Goal: Transaction & Acquisition: Book appointment/travel/reservation

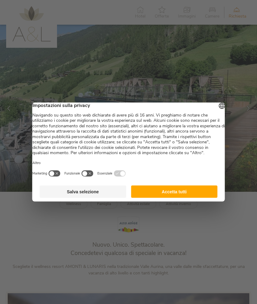
click at [190, 198] on button "Accetta tutti" at bounding box center [174, 191] width 87 height 12
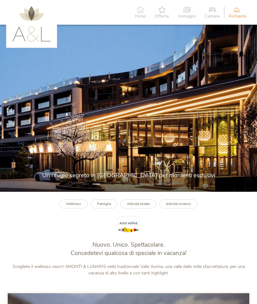
click at [245, 115] on div at bounding box center [248, 108] width 18 height 18
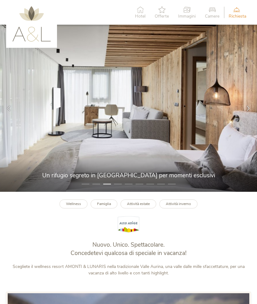
click at [246, 111] on icon at bounding box center [247, 108] width 5 height 5
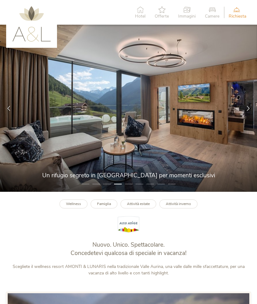
click at [244, 115] on div at bounding box center [248, 108] width 18 height 18
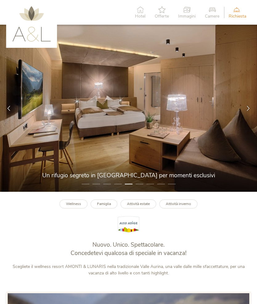
click at [245, 115] on div at bounding box center [248, 108] width 18 height 18
click at [245, 111] on icon at bounding box center [247, 108] width 5 height 5
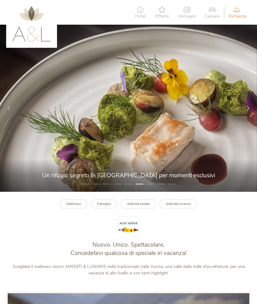
click at [245, 114] on div at bounding box center [248, 108] width 18 height 18
click at [248, 117] on div at bounding box center [248, 108] width 18 height 18
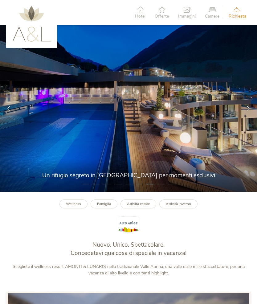
click at [247, 111] on icon at bounding box center [247, 108] width 5 height 5
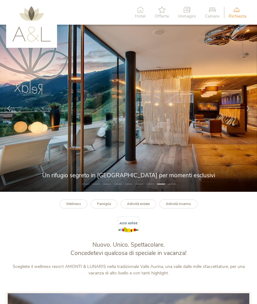
click at [249, 111] on icon at bounding box center [247, 108] width 5 height 5
click at [242, 113] on div at bounding box center [248, 108] width 18 height 18
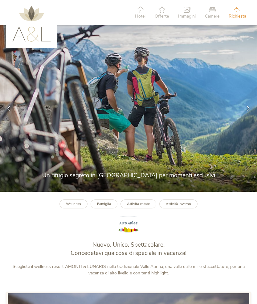
click at [248, 111] on icon at bounding box center [247, 108] width 5 height 5
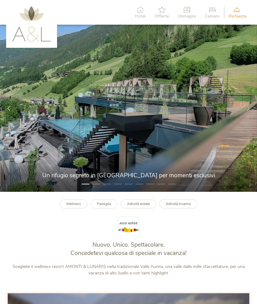
click at [248, 111] on icon at bounding box center [247, 108] width 5 height 5
click at [245, 117] on div at bounding box center [248, 108] width 18 height 18
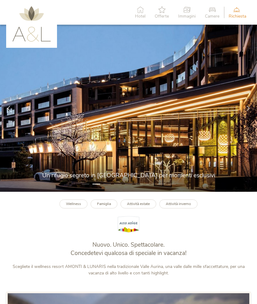
click at [248, 111] on icon at bounding box center [247, 108] width 5 height 5
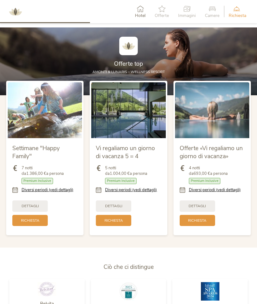
scroll to position [545, 0]
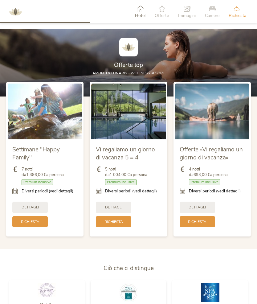
click at [152, 194] on link "Diversi periodi (vedi dettagli)" at bounding box center [131, 191] width 52 height 6
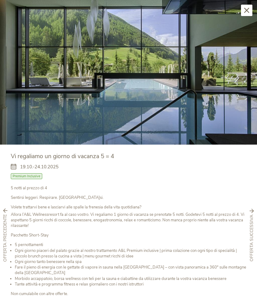
scroll to position [317, 0]
click at [245, 14] on div "Chiudi" at bounding box center [246, 10] width 11 height 11
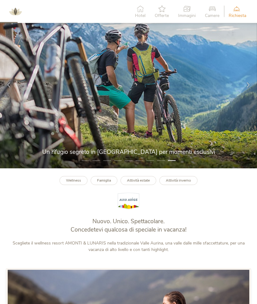
scroll to position [0, 0]
